Goal: Find specific page/section: Find specific page/section

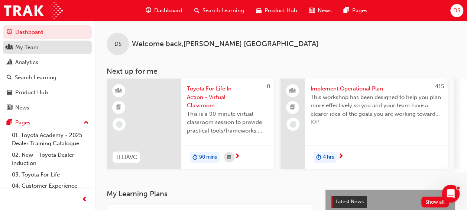
click at [43, 45] on div "My Team" at bounding box center [47, 47] width 81 height 9
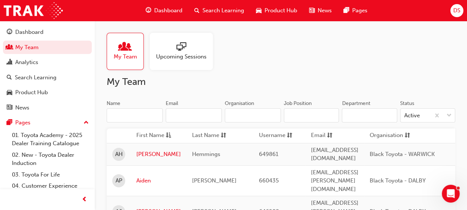
click at [129, 116] on input "Name" at bounding box center [135, 115] width 56 height 14
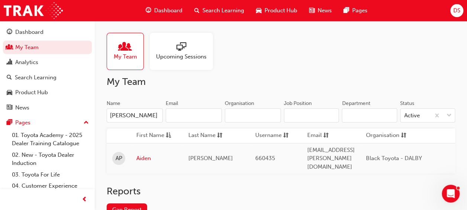
type input "[PERSON_NAME]"
click at [149, 146] on td "Aiden" at bounding box center [157, 158] width 52 height 30
click at [147, 154] on link "Aiden" at bounding box center [156, 158] width 41 height 9
